Goal: Find specific fact: Find specific fact

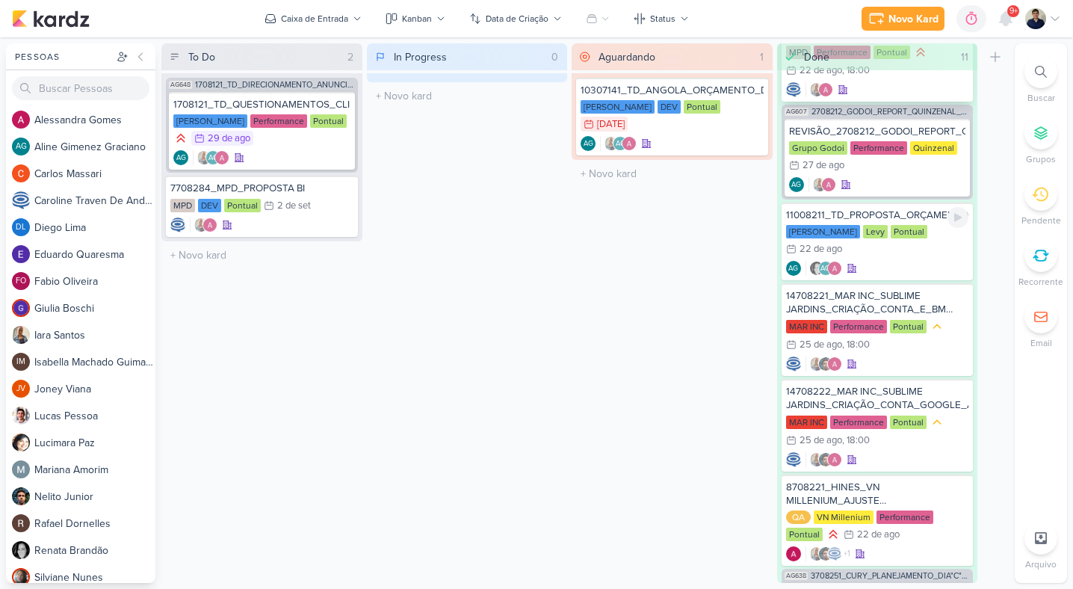
scroll to position [239, 0]
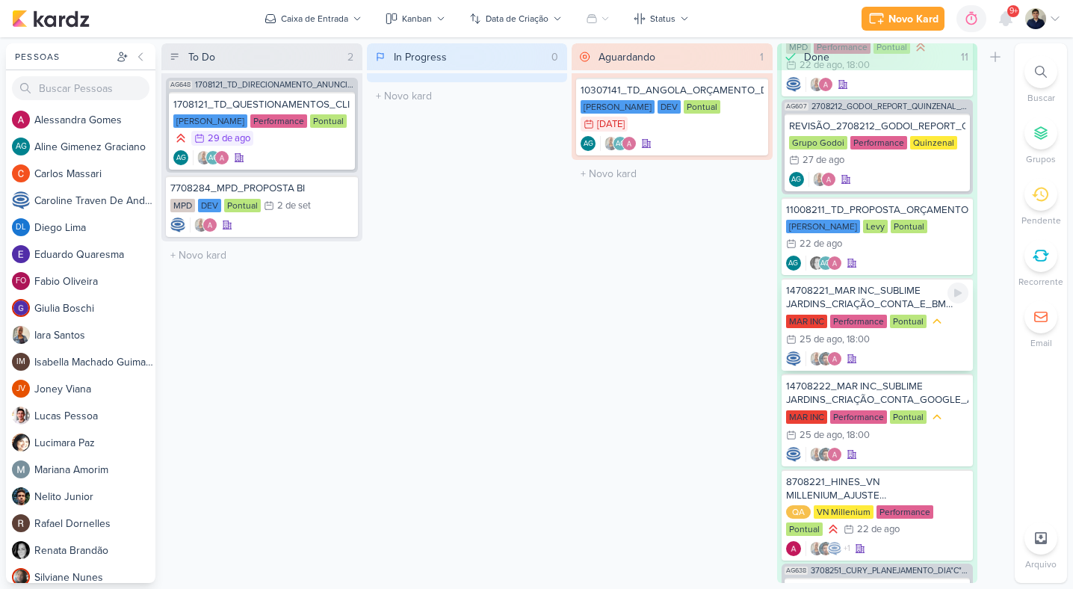
click at [917, 294] on div "14708221_MAR INC_SUBLIME JARDINS_CRIAÇÃO_CONTA_E_BM META_ADS" at bounding box center [877, 297] width 183 height 27
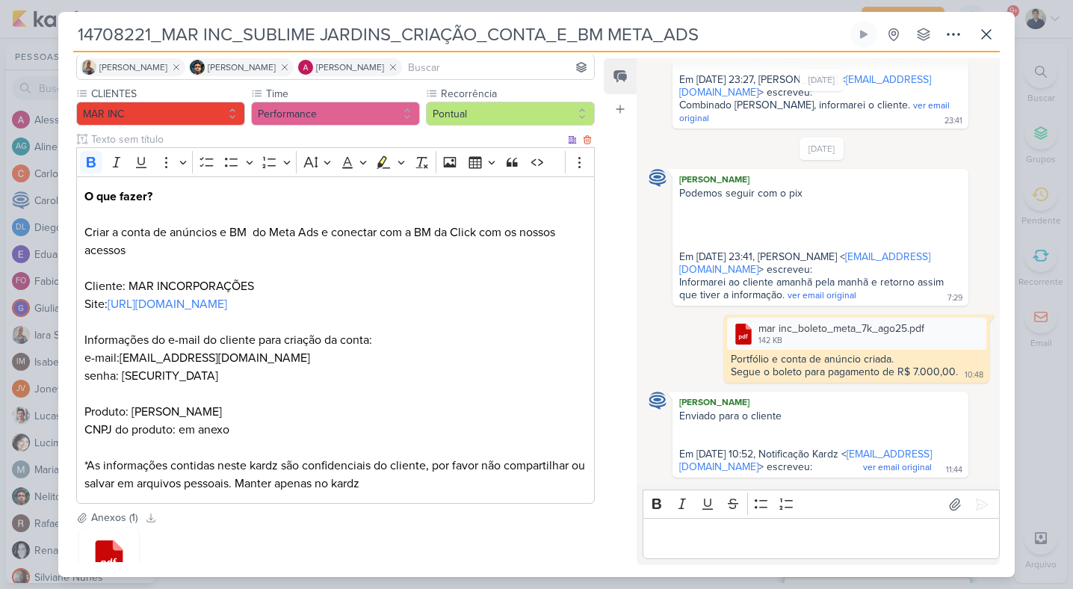
scroll to position [114, 0]
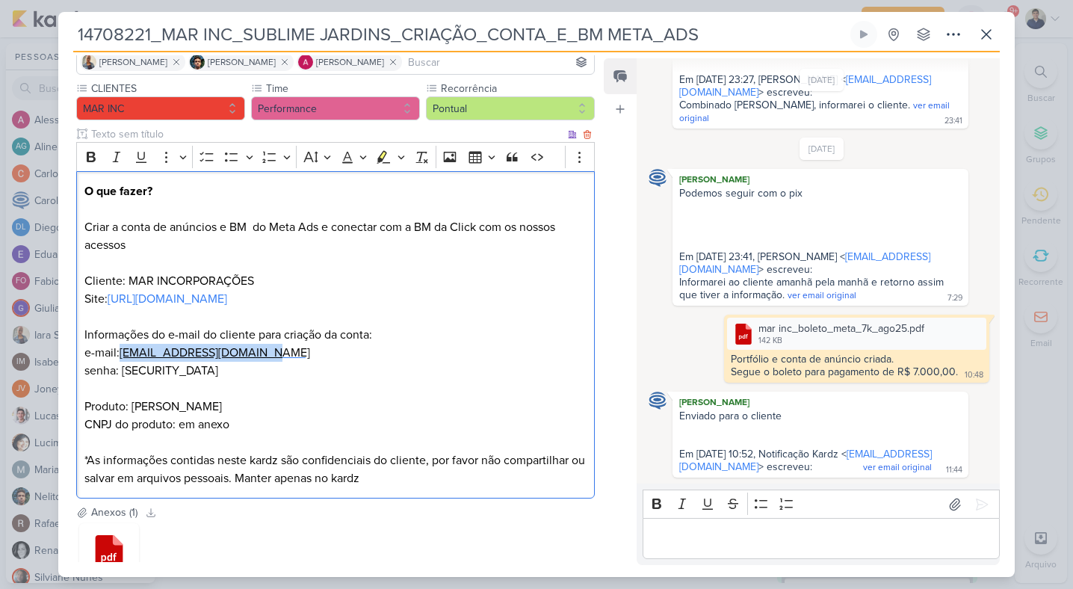
drag, startPoint x: 270, startPoint y: 353, endPoint x: 130, endPoint y: 353, distance: 140.4
click at [130, 353] on p "O que fazer? Criar a conta de anúncios e BM do Meta Ads e conectar com a BM da …" at bounding box center [335, 334] width 502 height 305
copy span "[EMAIL_ADDRESS][DOMAIN_NAME]"
click at [291, 347] on p "O que fazer? Criar a conta de anúncios e BM do Meta Ads e conectar com a BM da …" at bounding box center [335, 334] width 502 height 305
drag, startPoint x: 195, startPoint y: 368, endPoint x: 124, endPoint y: 368, distance: 71.0
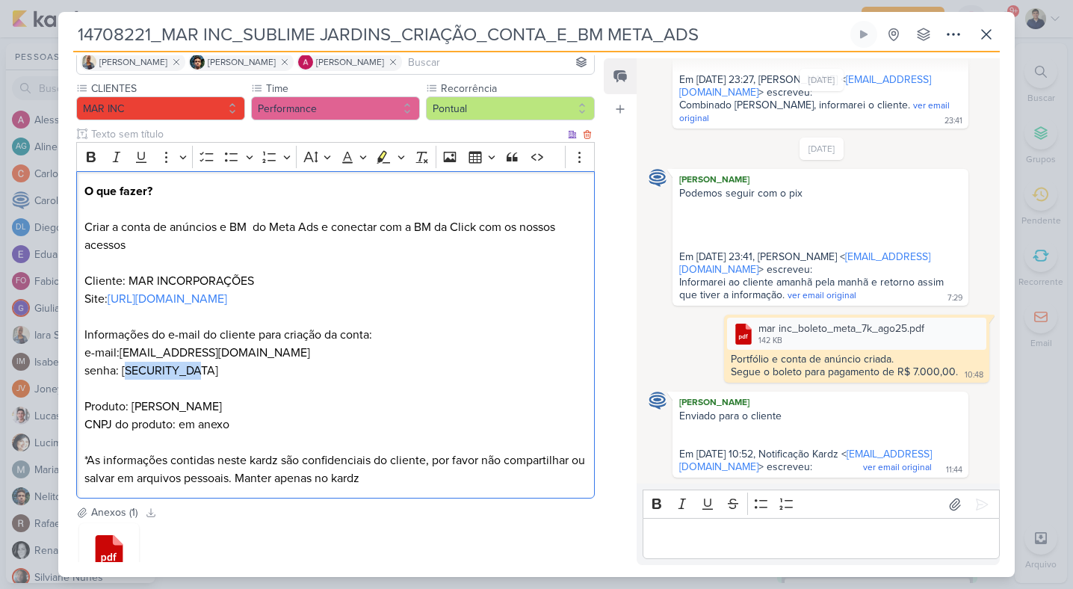
click at [124, 368] on p "O que fazer? Criar a conta de anúncios e BM do Meta Ads e conectar com a BM da …" at bounding box center [335, 334] width 502 height 305
copy span "10561062Sj@"
click at [984, 36] on icon at bounding box center [986, 34] width 9 height 9
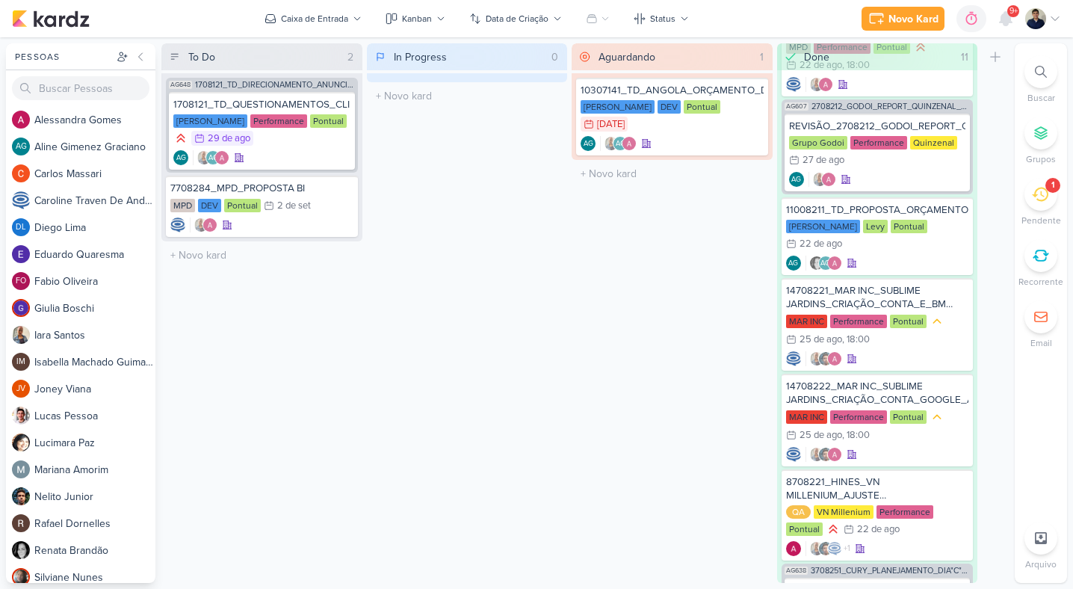
click at [1055, 188] on div "1" at bounding box center [1052, 185] width 15 height 15
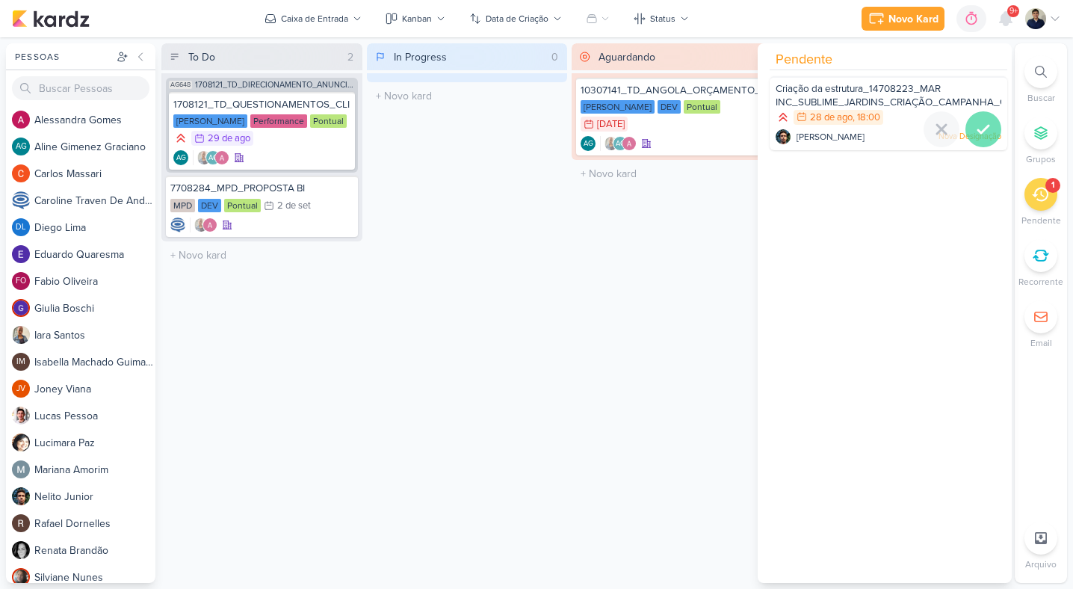
click at [978, 132] on icon at bounding box center [983, 128] width 10 height 7
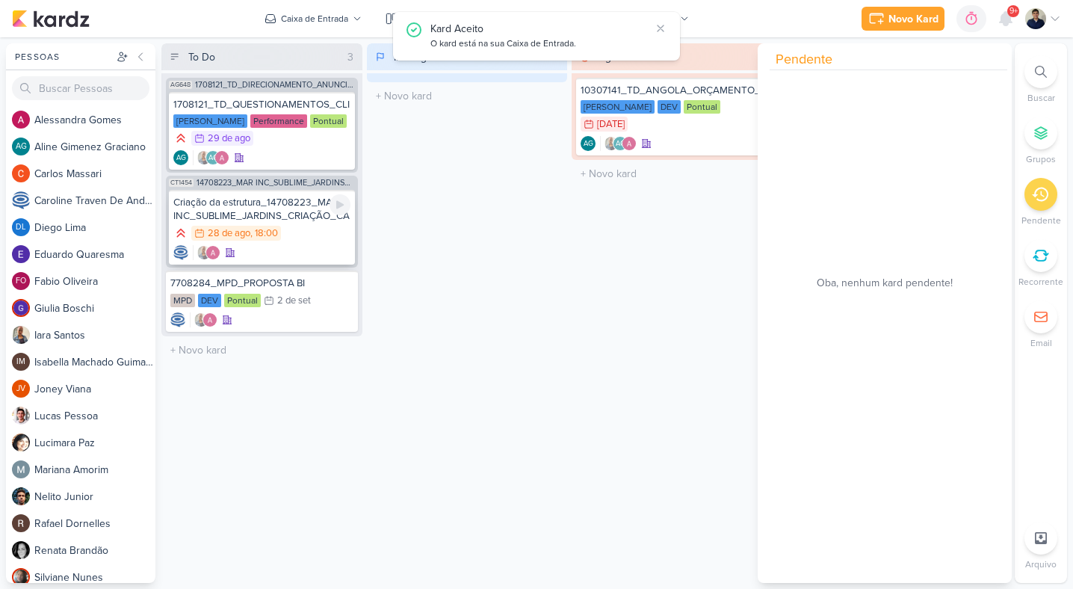
click at [297, 250] on div at bounding box center [261, 252] width 177 height 15
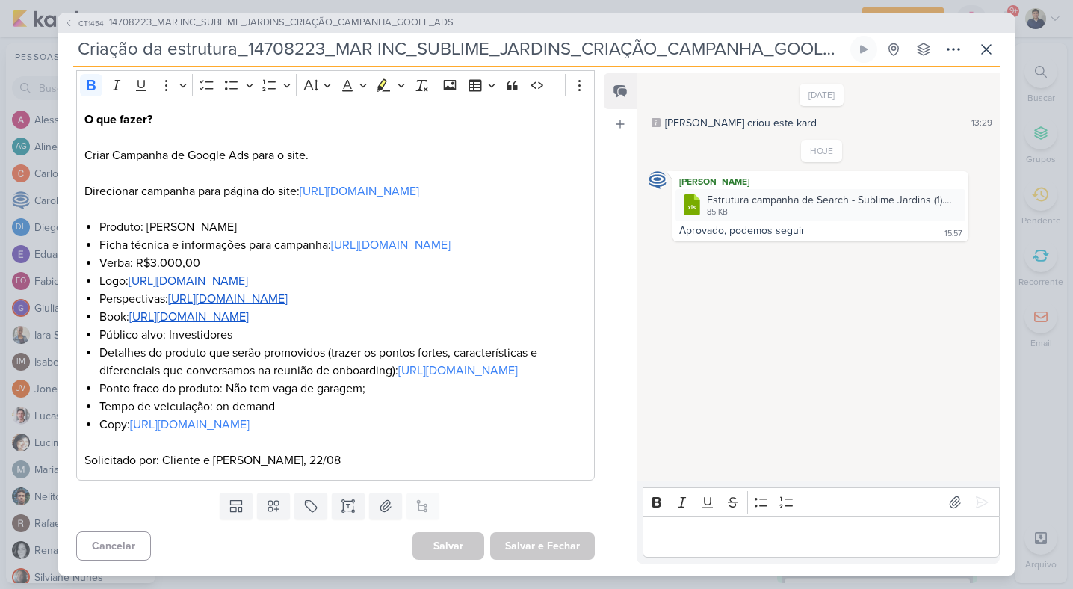
scroll to position [281, 0]
click at [982, 49] on icon at bounding box center [986, 49] width 18 height 18
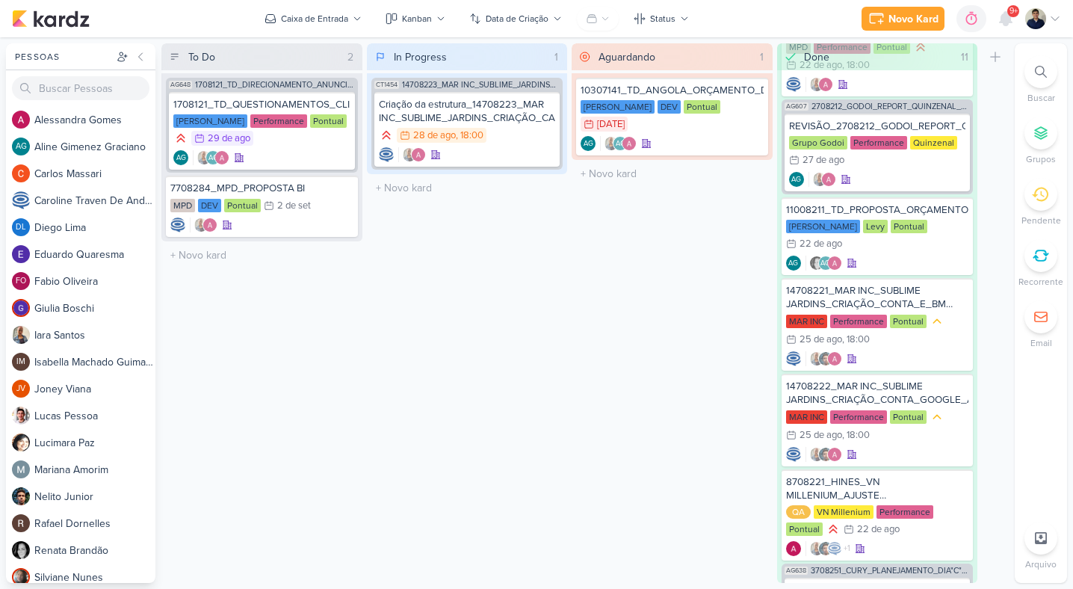
drag, startPoint x: 302, startPoint y: 227, endPoint x: 613, endPoint y: 28, distance: 369.9
